Goal: Book appointment/travel/reservation

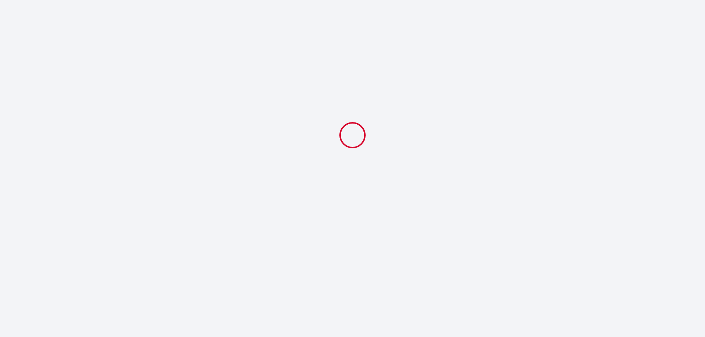
select select
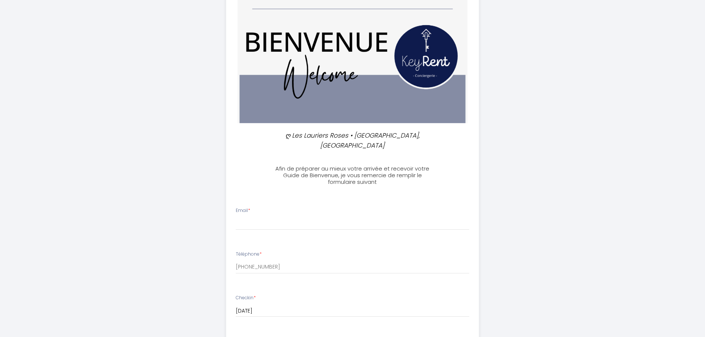
scroll to position [74, 0]
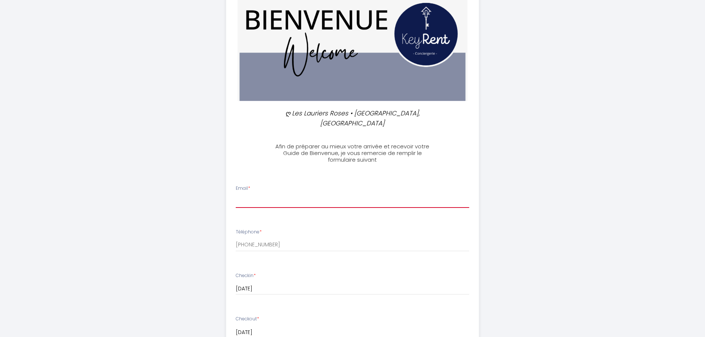
click at [260, 195] on input "Email *" at bounding box center [352, 201] width 233 height 13
type input "[PERSON_NAME][EMAIL_ADDRESS][DOMAIN_NAME]"
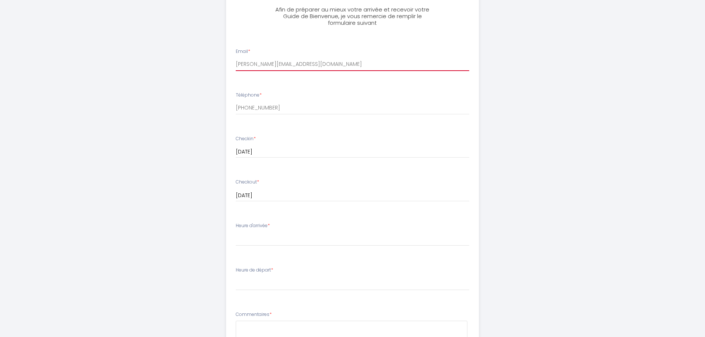
scroll to position [259, 0]
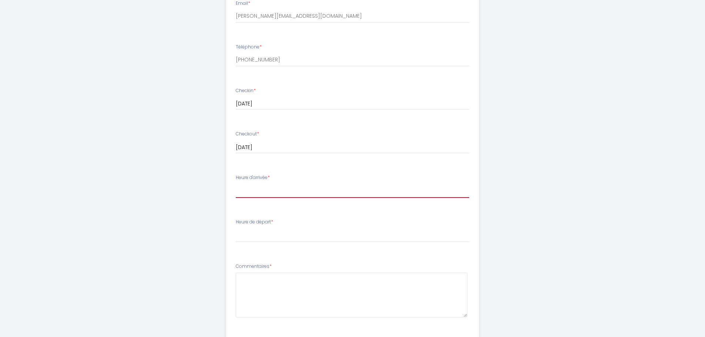
click at [268, 184] on select "16:00 16:30 17:00 17:30 18:00 18:30 19:00 19:30 20:00 20:30 21:00 21:30 22:00 2…" at bounding box center [352, 191] width 233 height 14
select select "19:00"
click at [236, 184] on select "16:00 16:30 17:00 17:30 18:00 18:30 19:00 19:30 20:00 20:30 21:00 21:30 22:00 2…" at bounding box center [352, 191] width 233 height 14
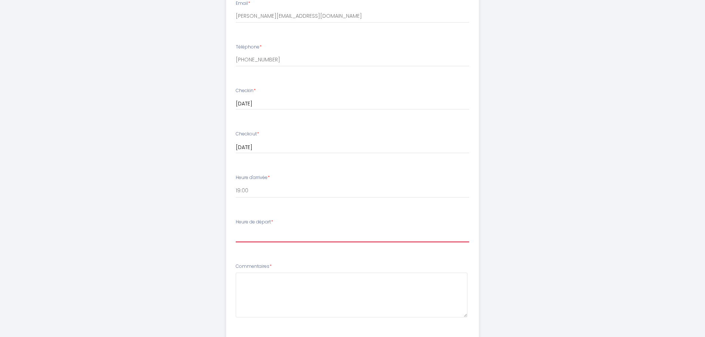
click at [242, 228] on select "00:00 00:30 01:00 01:30 02:00 02:30 03:00 03:30 04:00 04:30 05:00 05:30 06:00 0…" at bounding box center [352, 235] width 233 height 14
select select "07:30"
click at [236, 228] on select "00:00 00:30 01:00 01:30 02:00 02:30 03:00 03:30 04:00 04:30 05:00 05:30 06:00 0…" at bounding box center [352, 235] width 233 height 14
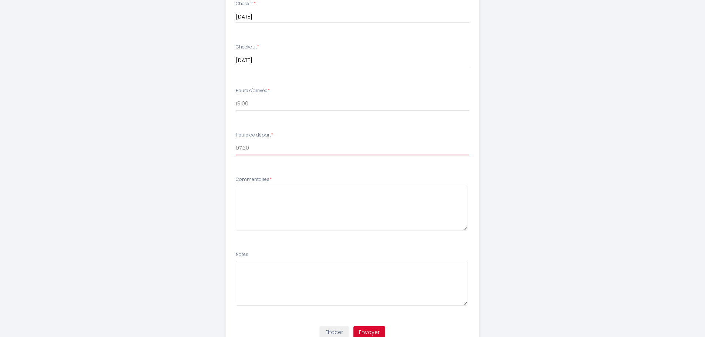
scroll to position [368, 0]
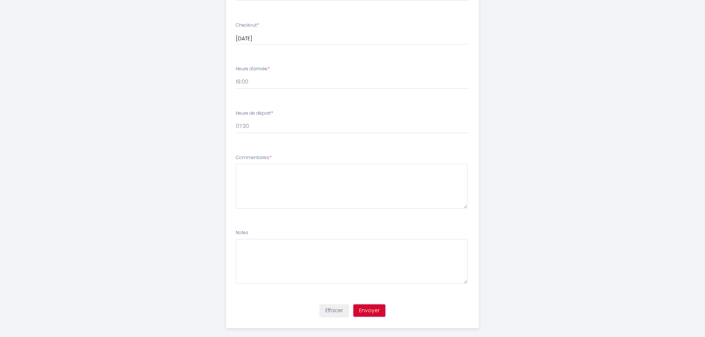
click at [372, 304] on button "Envoyer" at bounding box center [369, 310] width 32 height 13
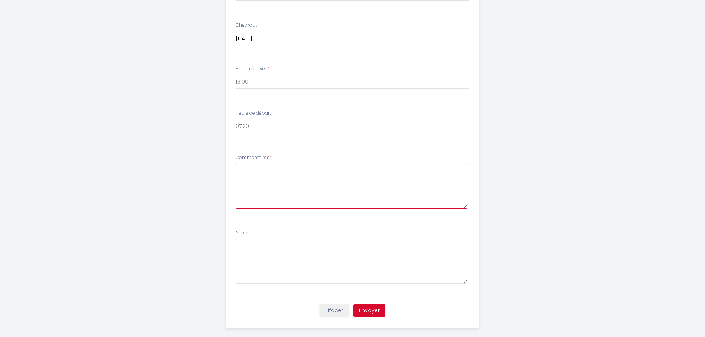
click at [246, 164] on textarea at bounding box center [352, 186] width 232 height 45
click at [245, 164] on textarea at bounding box center [352, 186] width 232 height 45
click at [250, 164] on textarea at bounding box center [352, 186] width 232 height 45
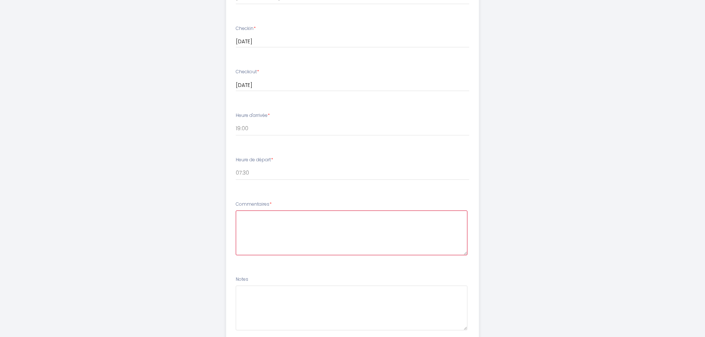
scroll to position [333, 0]
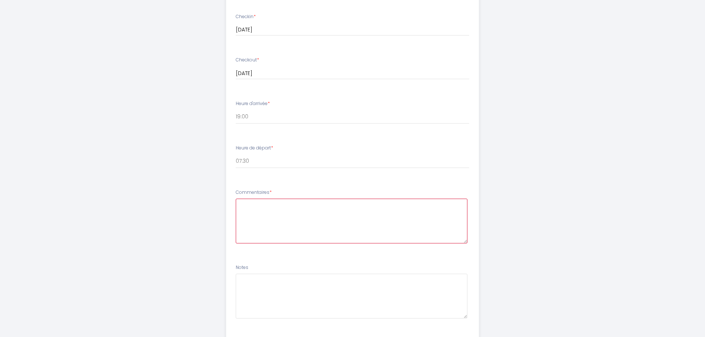
click at [242, 199] on textarea at bounding box center [352, 221] width 232 height 45
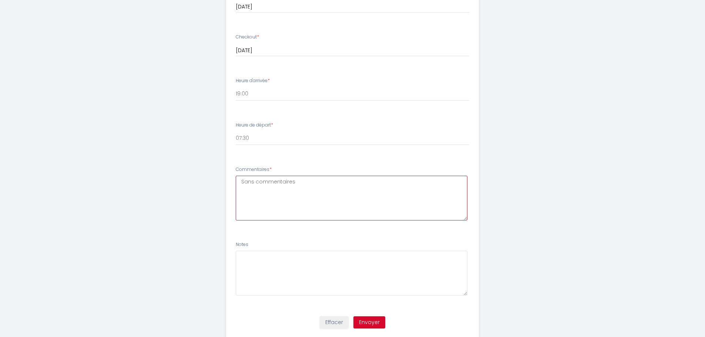
scroll to position [368, 0]
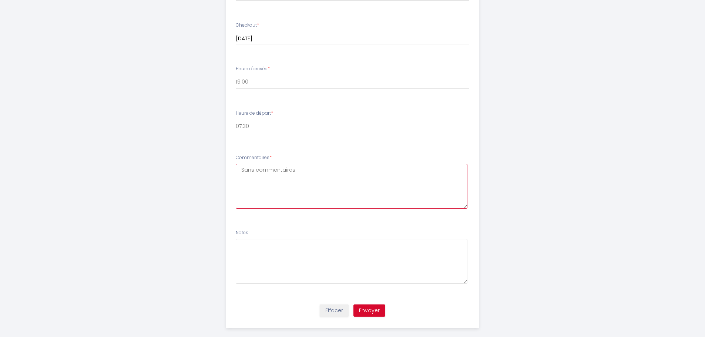
type textarea "Sans commentaires"
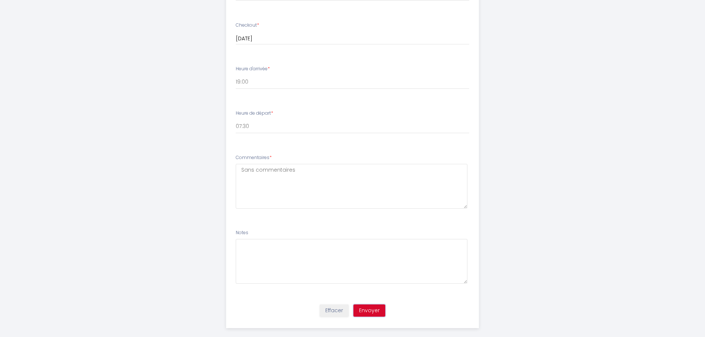
click at [370, 304] on button "Envoyer" at bounding box center [369, 310] width 32 height 13
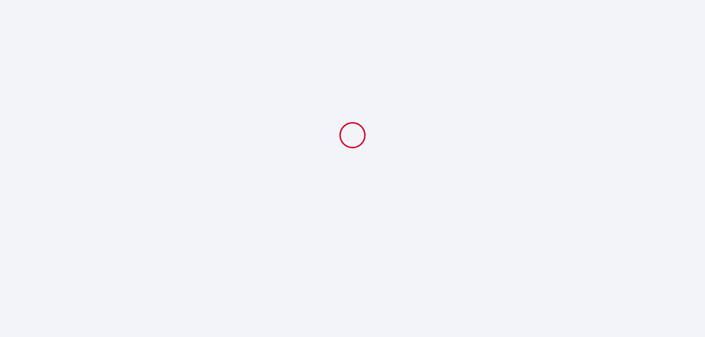
scroll to position [0, 0]
select select "19:00"
select select "07:30"
